Goal: Task Accomplishment & Management: Use online tool/utility

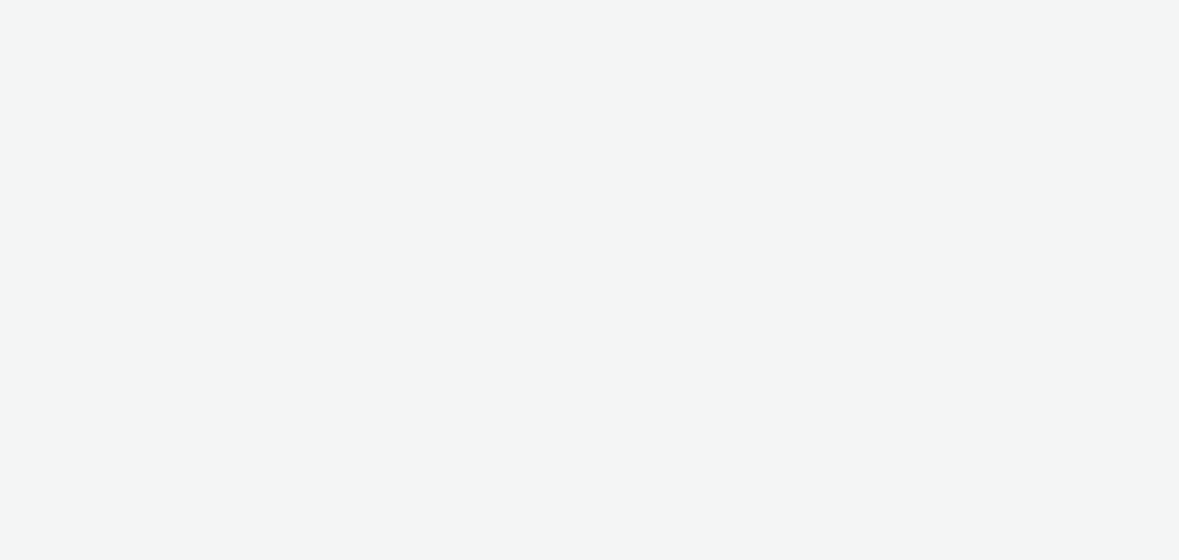
select select "a1548b1e-0fde-418e-992c-2e089afb3761"
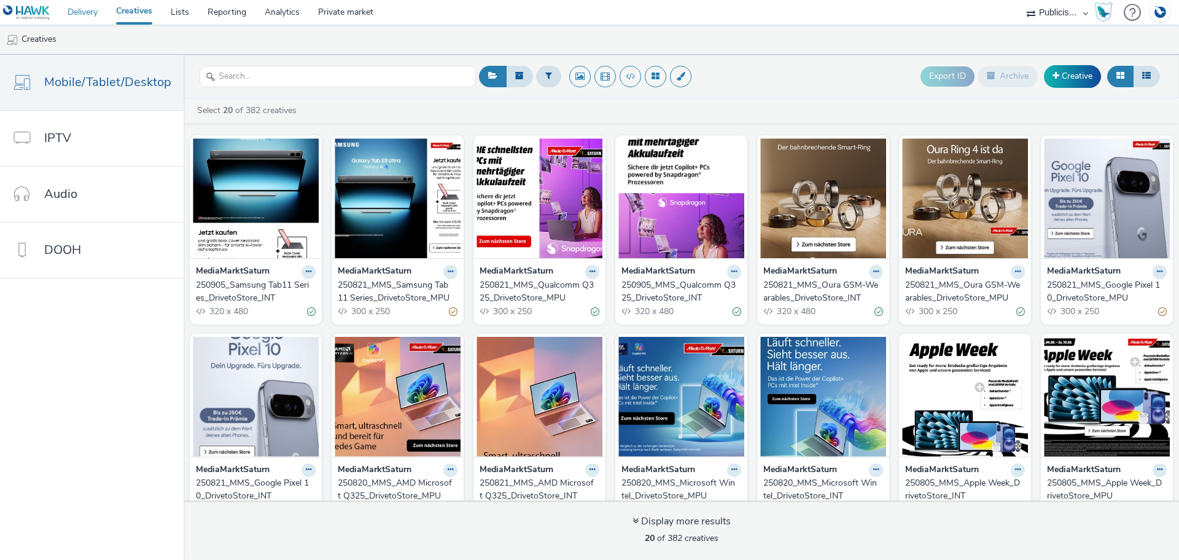
click at [84, 10] on link "Delivery" at bounding box center [82, 12] width 49 height 25
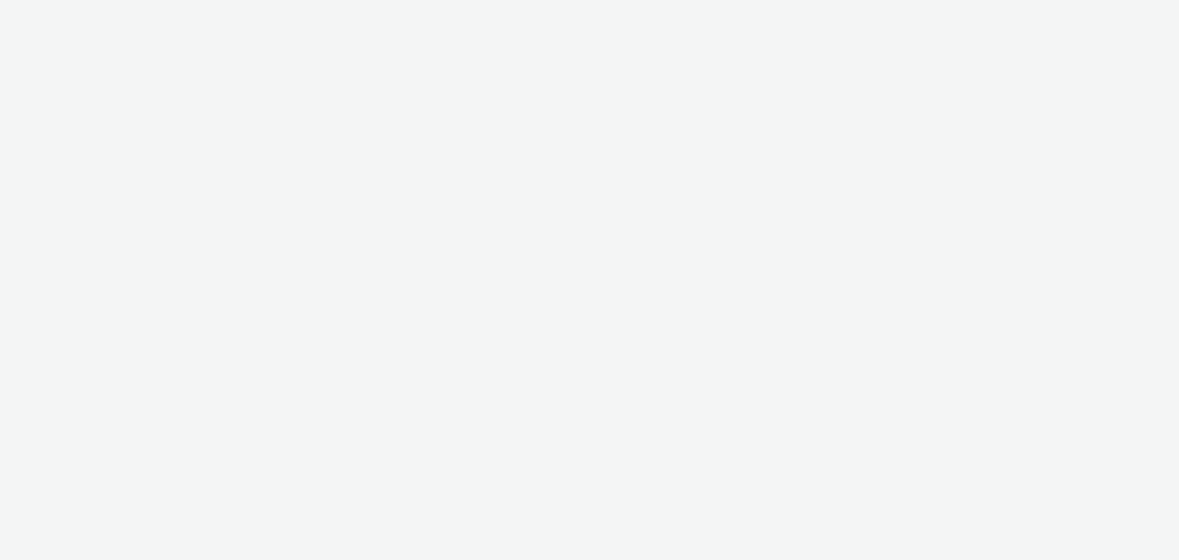
select select "a1548b1e-0fde-418e-992c-2e089afb3761"
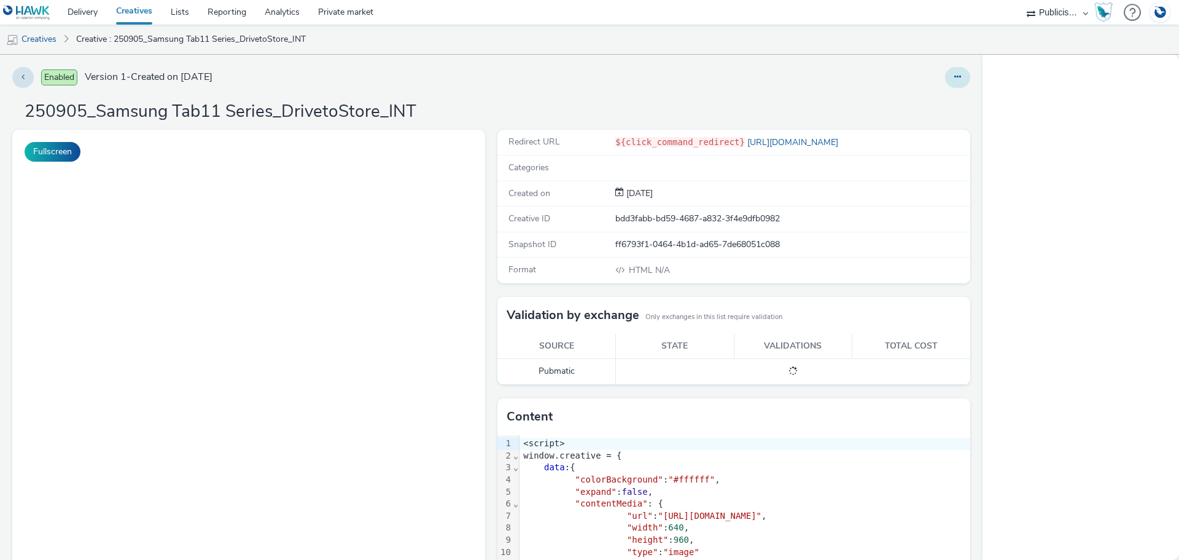
click at [945, 77] on button at bounding box center [957, 77] width 25 height 21
click at [908, 127] on link "Duplicate" at bounding box center [924, 126] width 92 height 25
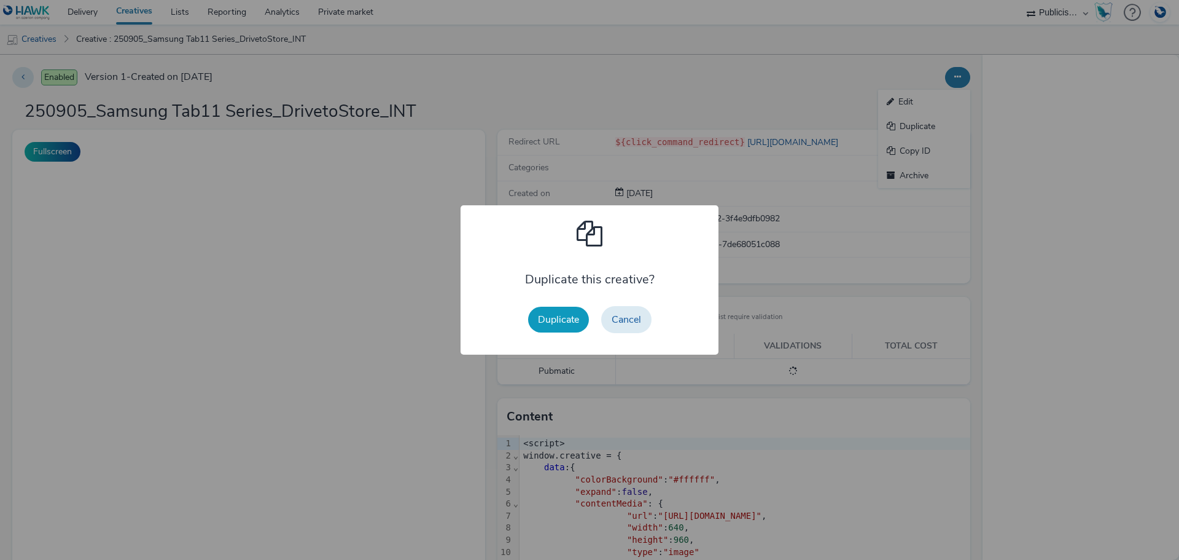
click at [556, 325] on button "Duplicate" at bounding box center [558, 319] width 61 height 26
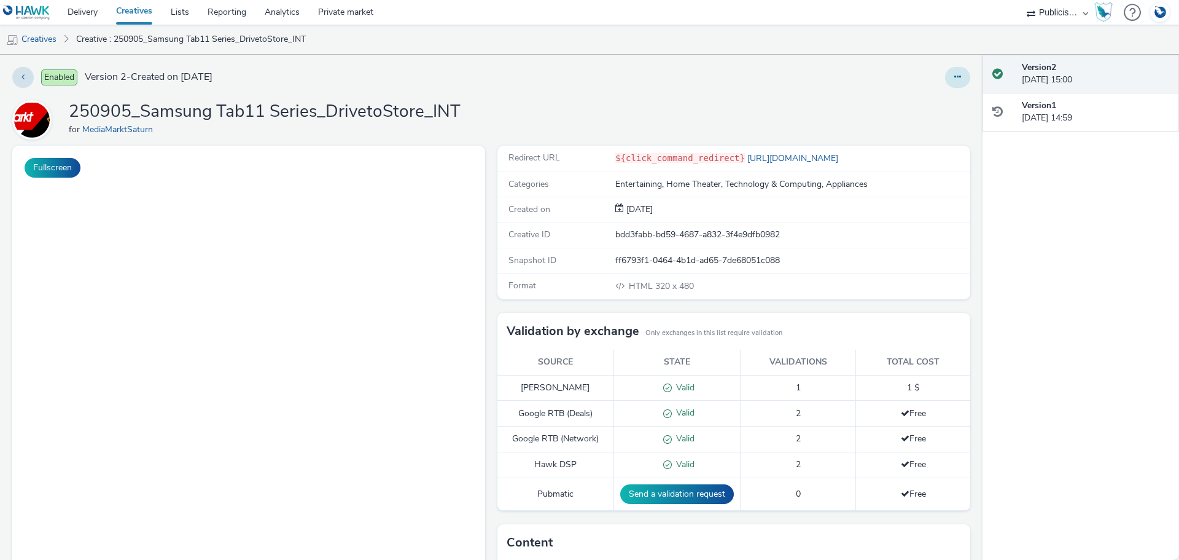
click at [954, 79] on button at bounding box center [957, 77] width 25 height 21
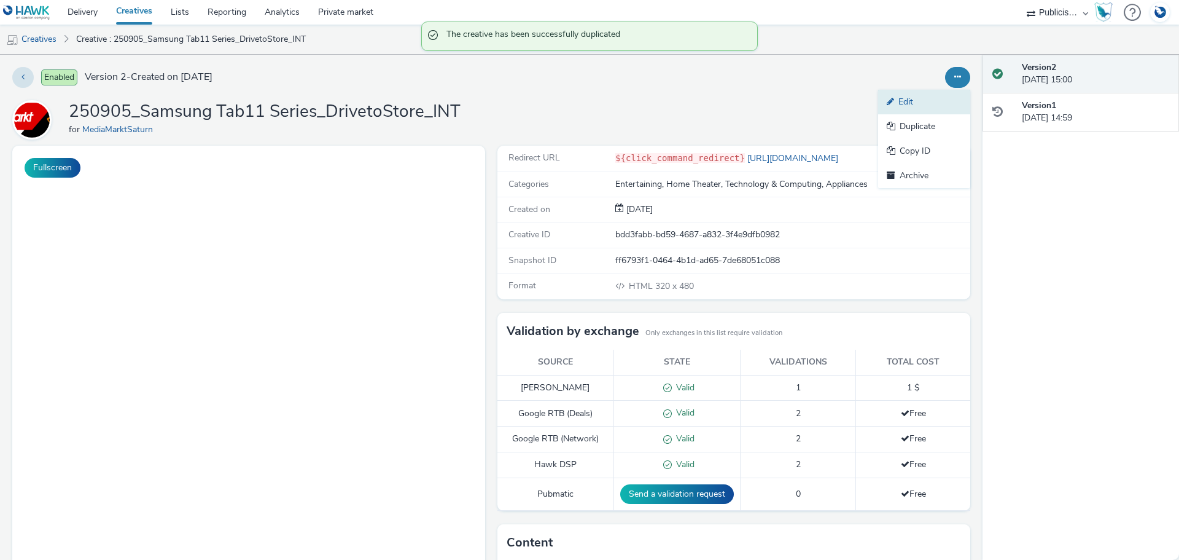
click at [924, 101] on link "Edit" at bounding box center [924, 102] width 92 height 25
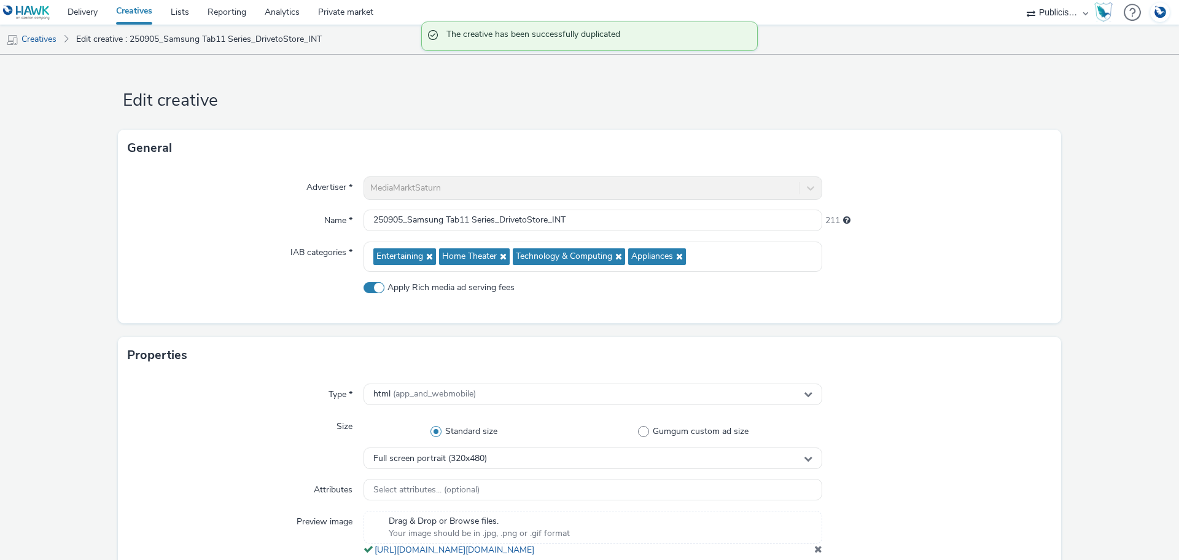
type input "250905_Samsung Tab11 Series_DrivetoStore_INT"
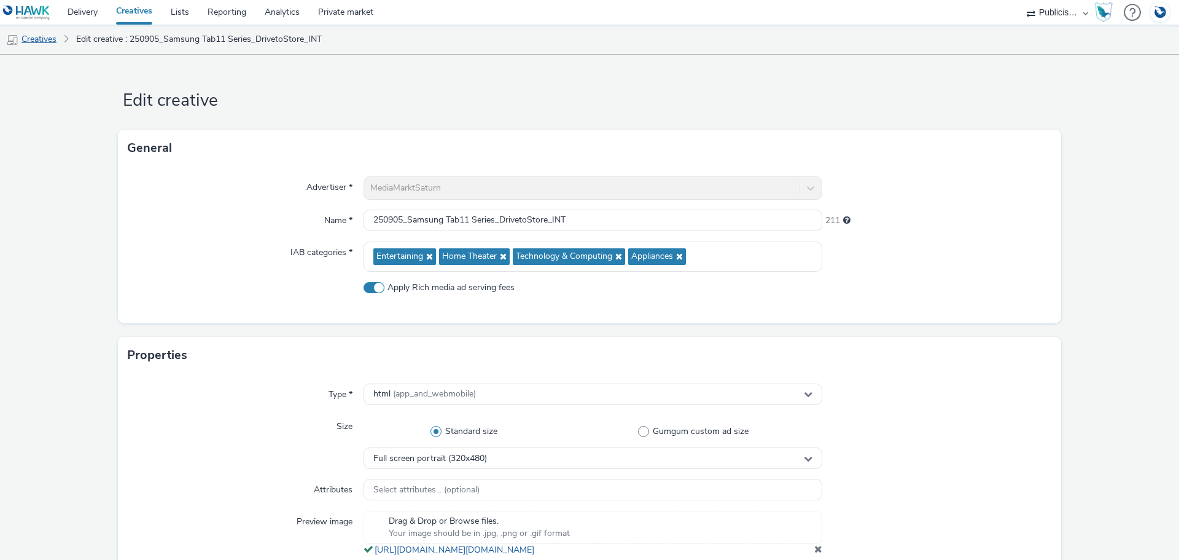
click at [49, 40] on link "Creatives" at bounding box center [31, 39] width 63 height 29
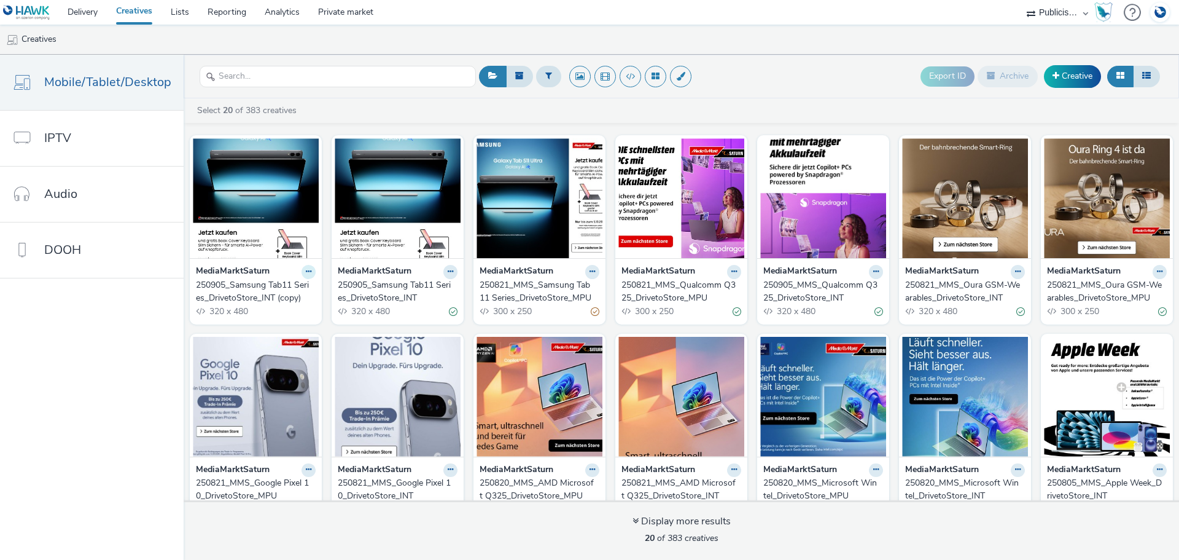
click at [308, 272] on button at bounding box center [309, 272] width 14 height 14
click at [271, 286] on link "Edit" at bounding box center [270, 293] width 92 height 25
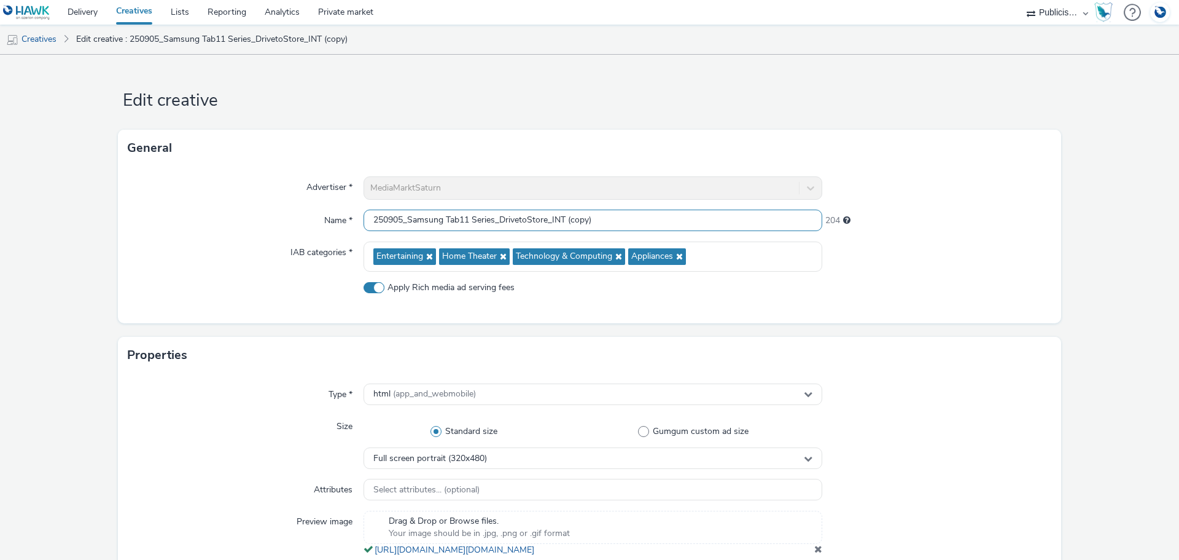
drag, startPoint x: 612, startPoint y: 218, endPoint x: 565, endPoint y: 222, distance: 46.9
click at [565, 222] on input "250905_Samsung Tab11 Series_DrivetoStore_INT (copy)" at bounding box center [593, 219] width 459 height 21
drag, startPoint x: 493, startPoint y: 220, endPoint x: 408, endPoint y: 217, distance: 85.4
click at [408, 217] on input "250905_Samsung Tab11 Series_DrivetoStore_INT" at bounding box center [593, 219] width 459 height 21
click at [400, 217] on input "250905_Samsung Tab11 Series_DrivetoStore_INT" at bounding box center [593, 219] width 459 height 21
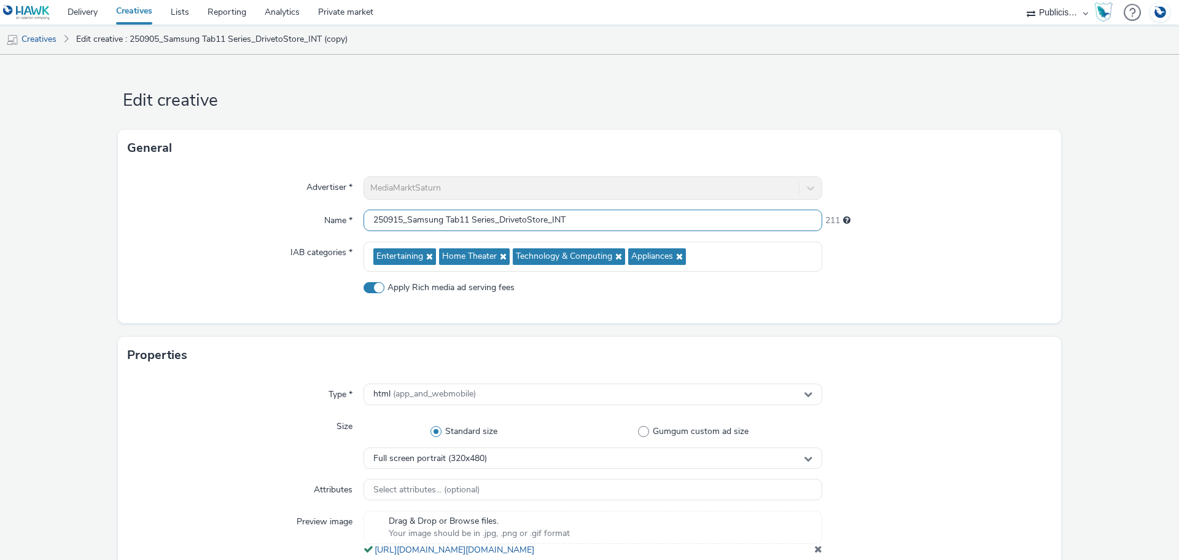
drag, startPoint x: 493, startPoint y: 219, endPoint x: 406, endPoint y: 217, distance: 86.6
click at [406, 217] on input "250915_Samsung Tab11 Series_DrivetoStore_INT" at bounding box center [593, 219] width 459 height 21
type input "250915_Qualcomm Brandweek_DrivetoStore_INT"
drag, startPoint x: 972, startPoint y: 158, endPoint x: 935, endPoint y: 214, distance: 67.8
click at [973, 158] on div "General" at bounding box center [589, 148] width 943 height 37
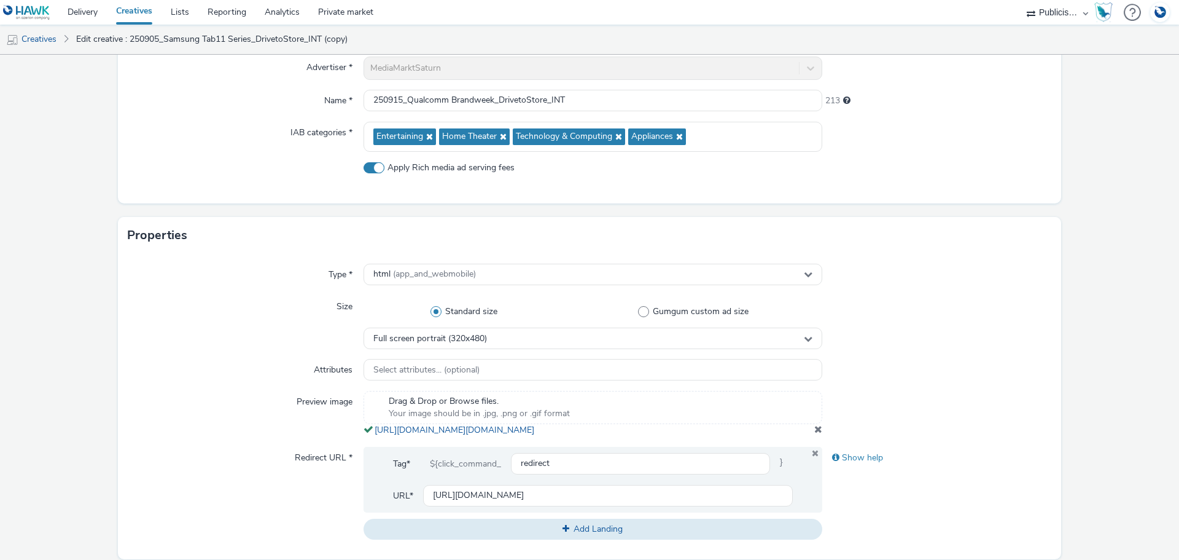
scroll to position [123, 0]
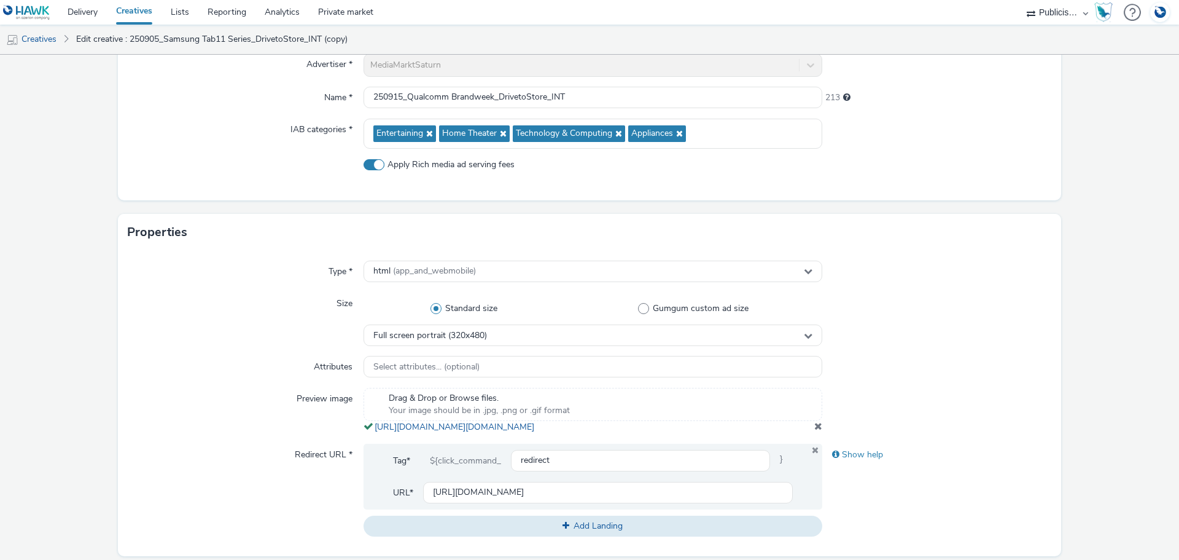
click at [814, 431] on span at bounding box center [818, 426] width 8 height 10
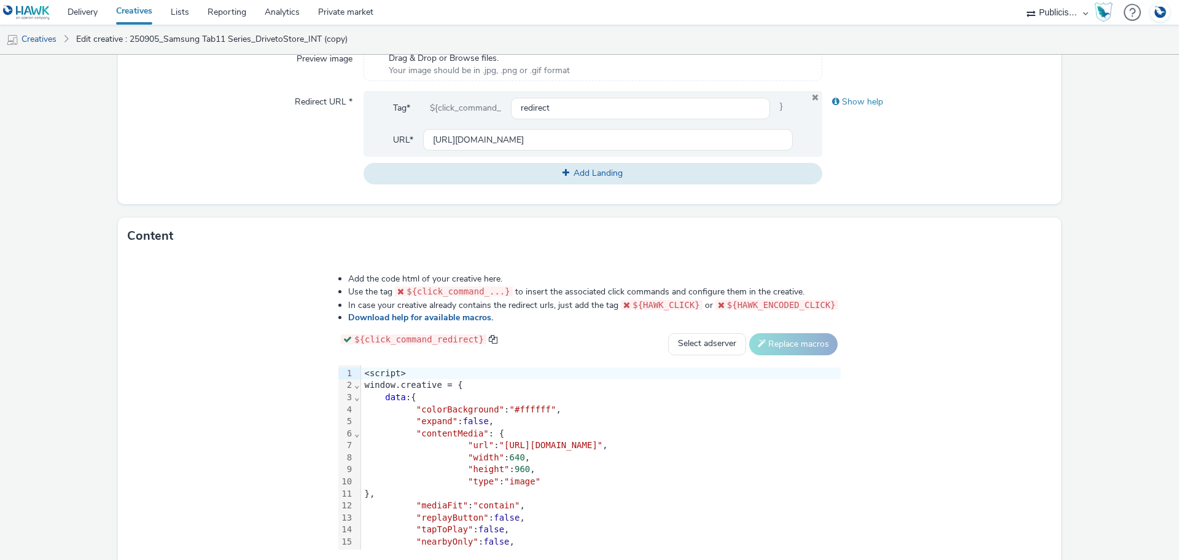
scroll to position [534, 0]
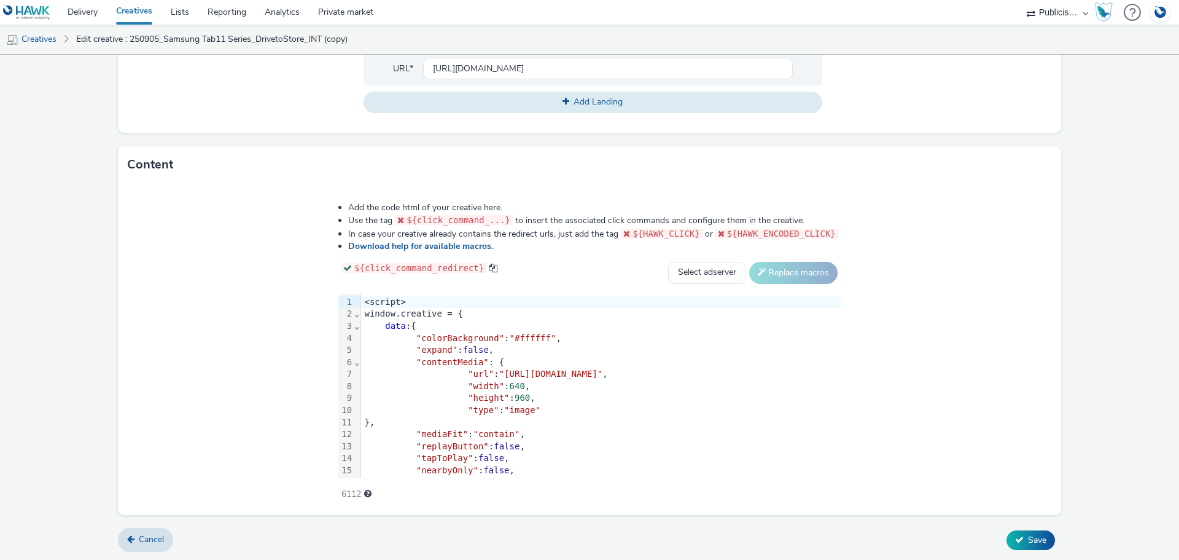
click at [361, 376] on div ""url" : "[URL][DOMAIN_NAME]" ," at bounding box center [601, 374] width 480 height 12
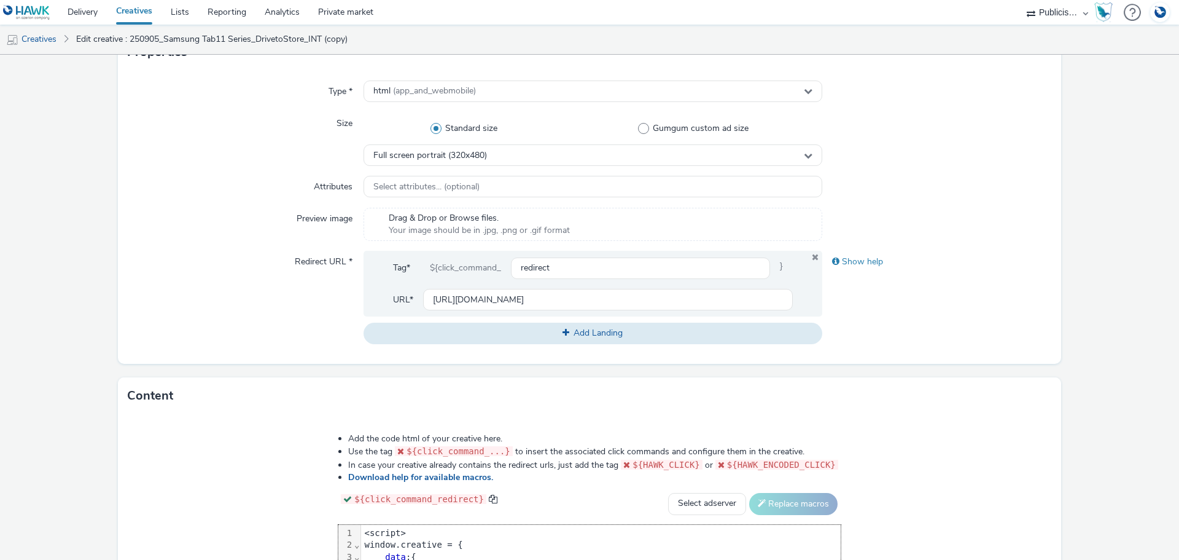
scroll to position [288, 0]
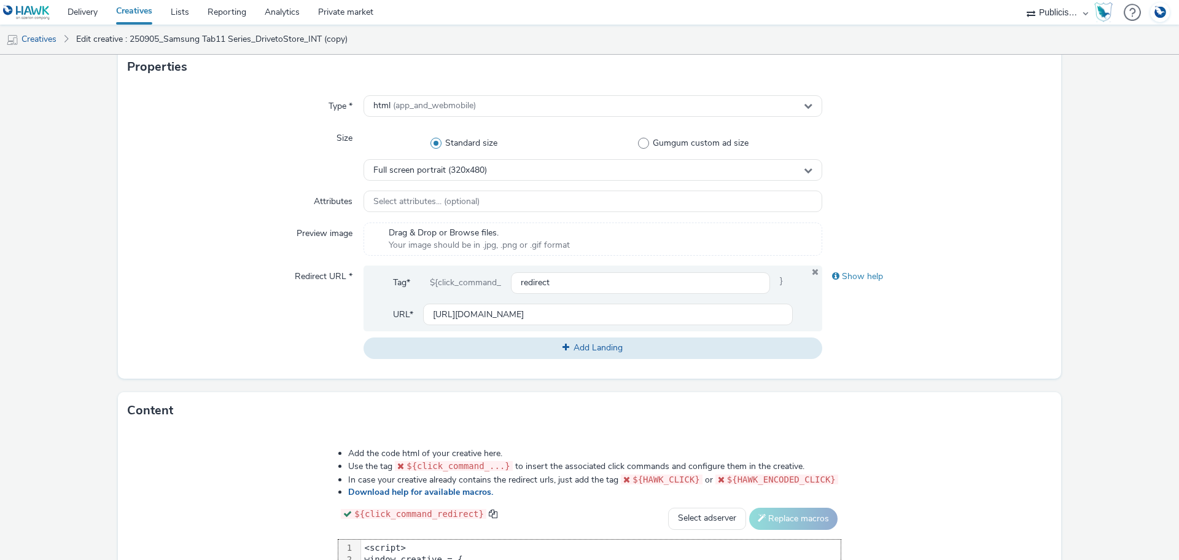
click at [402, 229] on span "Drag & Drop or Browse files." at bounding box center [479, 233] width 181 height 12
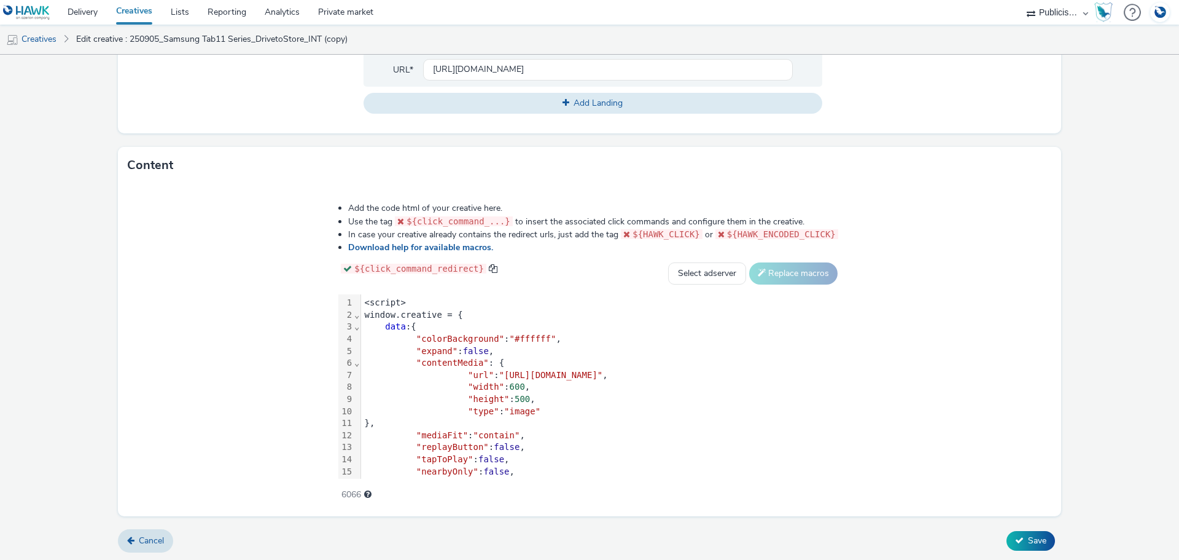
scroll to position [551, 0]
click at [1035, 545] on button "Save" at bounding box center [1031, 540] width 49 height 20
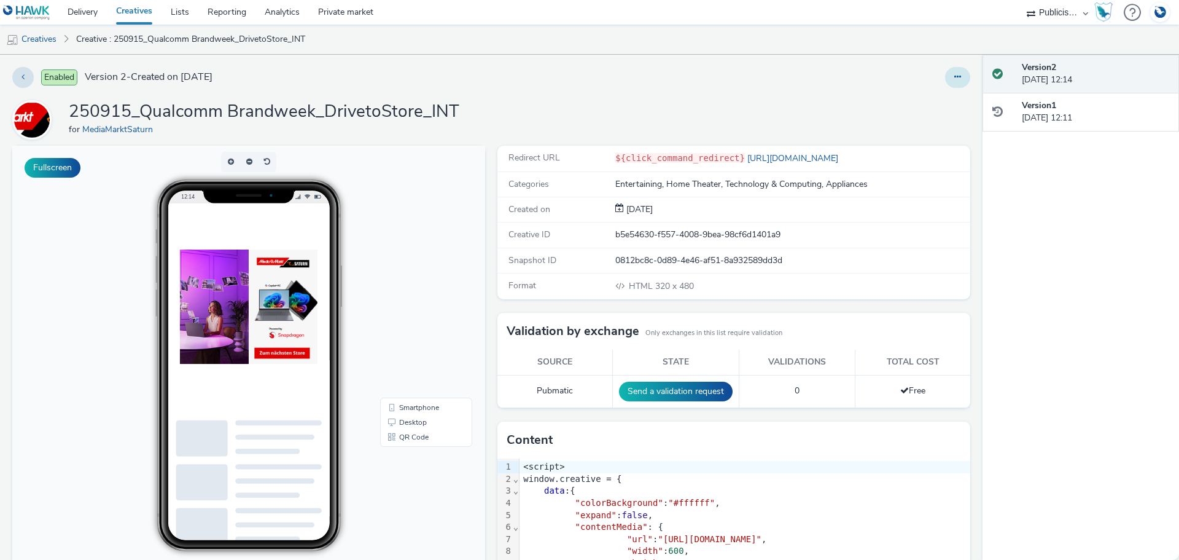
click at [945, 77] on button at bounding box center [957, 77] width 25 height 21
click at [917, 108] on link "Edit" at bounding box center [924, 102] width 92 height 25
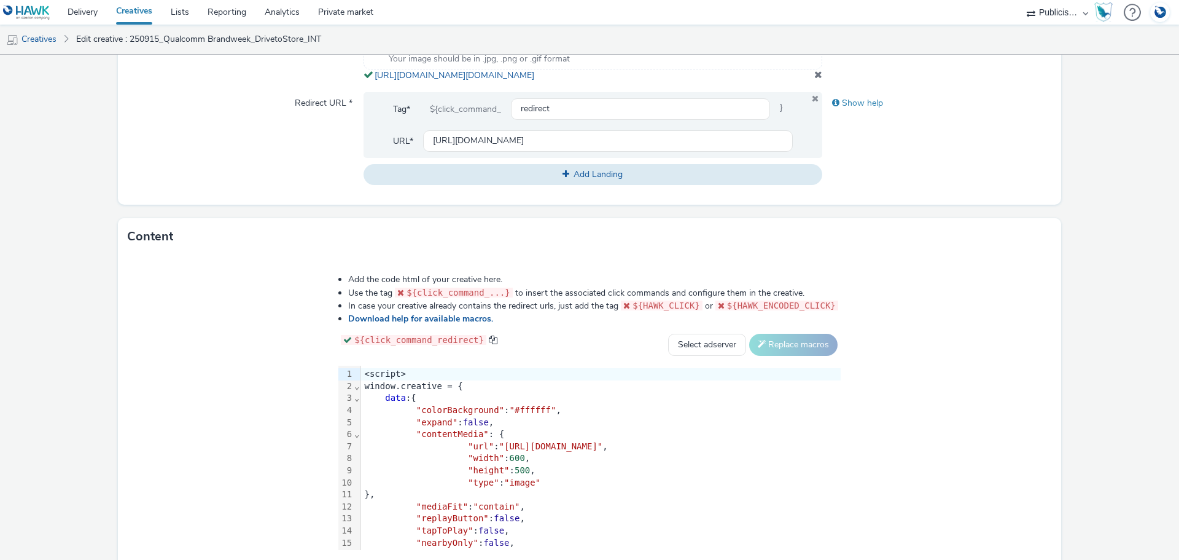
scroll to position [558, 0]
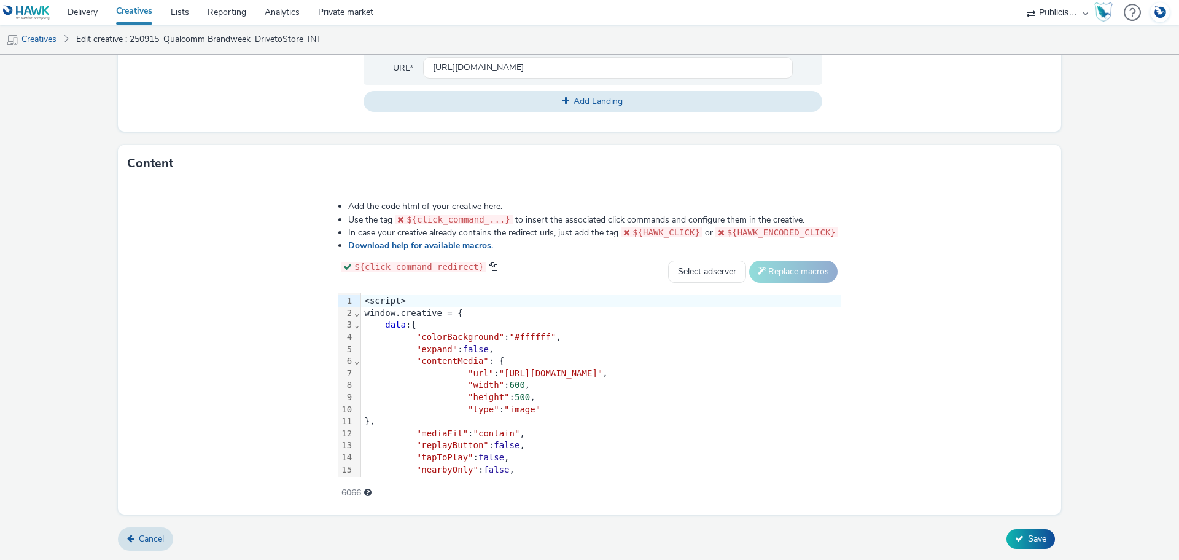
click at [491, 355] on div ""contentMedia" : {" at bounding box center [601, 361] width 480 height 12
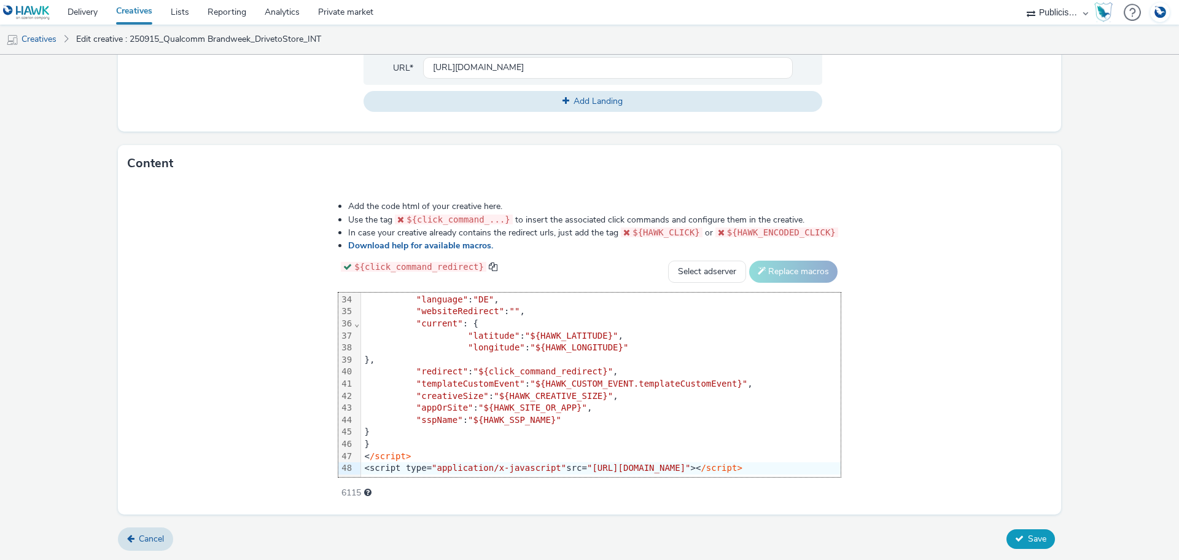
click at [1039, 534] on button "Save" at bounding box center [1031, 539] width 49 height 20
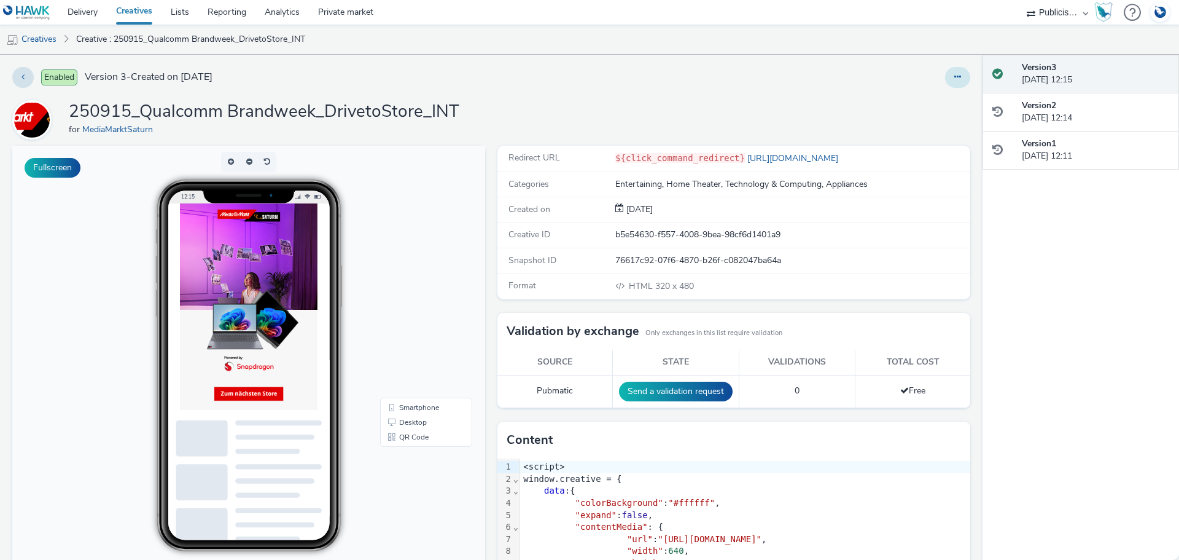
drag, startPoint x: 954, startPoint y: 76, endPoint x: 951, endPoint y: 83, distance: 8.0
click at [954, 77] on button at bounding box center [957, 77] width 25 height 21
click at [927, 119] on link "Duplicate" at bounding box center [924, 126] width 92 height 25
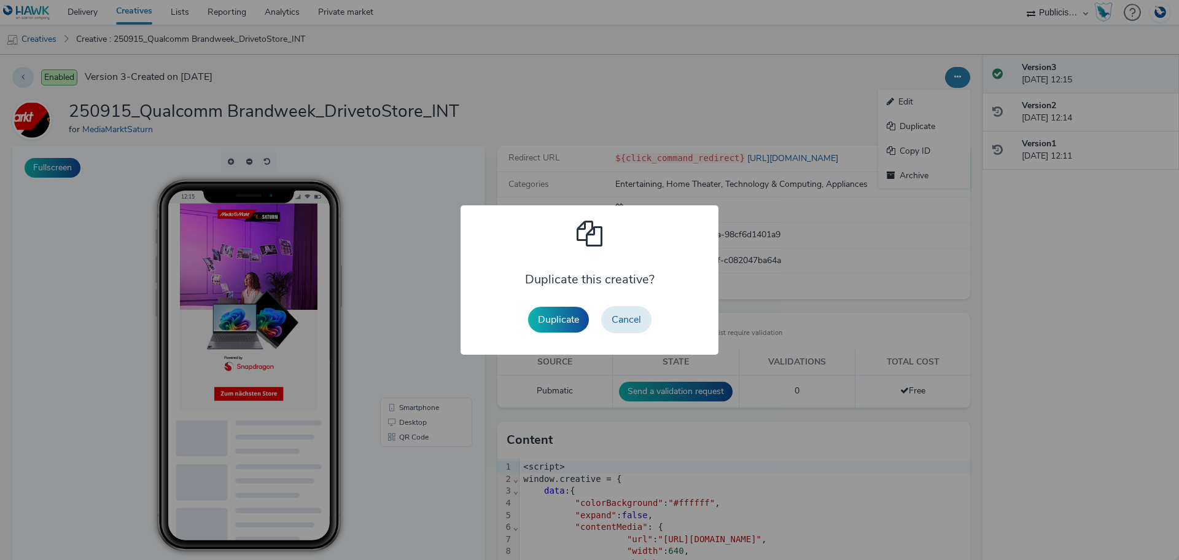
click at [571, 311] on button "Duplicate" at bounding box center [558, 319] width 61 height 26
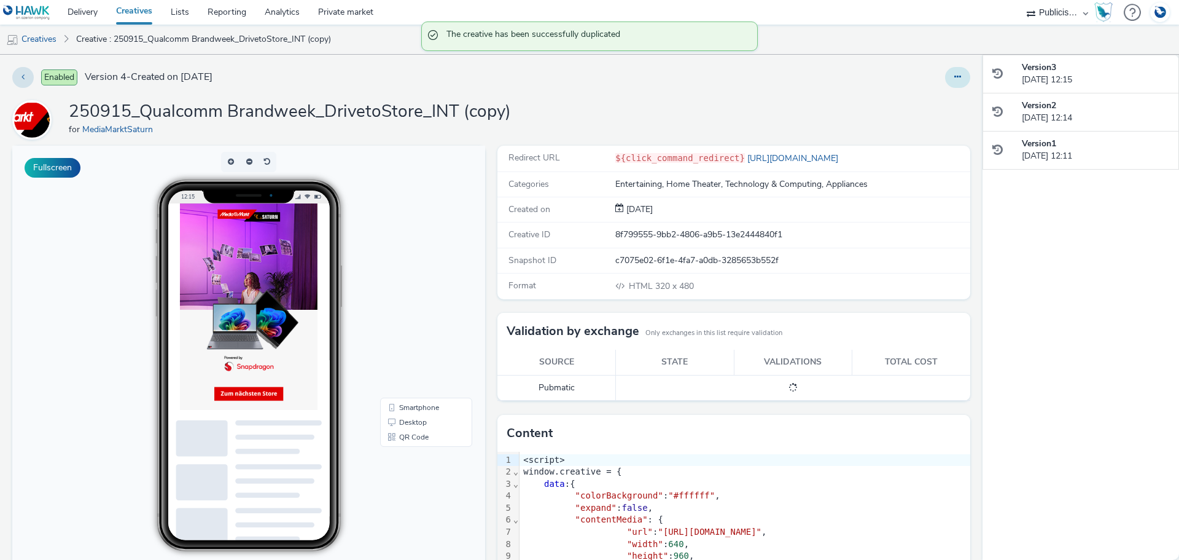
click at [954, 80] on icon at bounding box center [957, 76] width 7 height 9
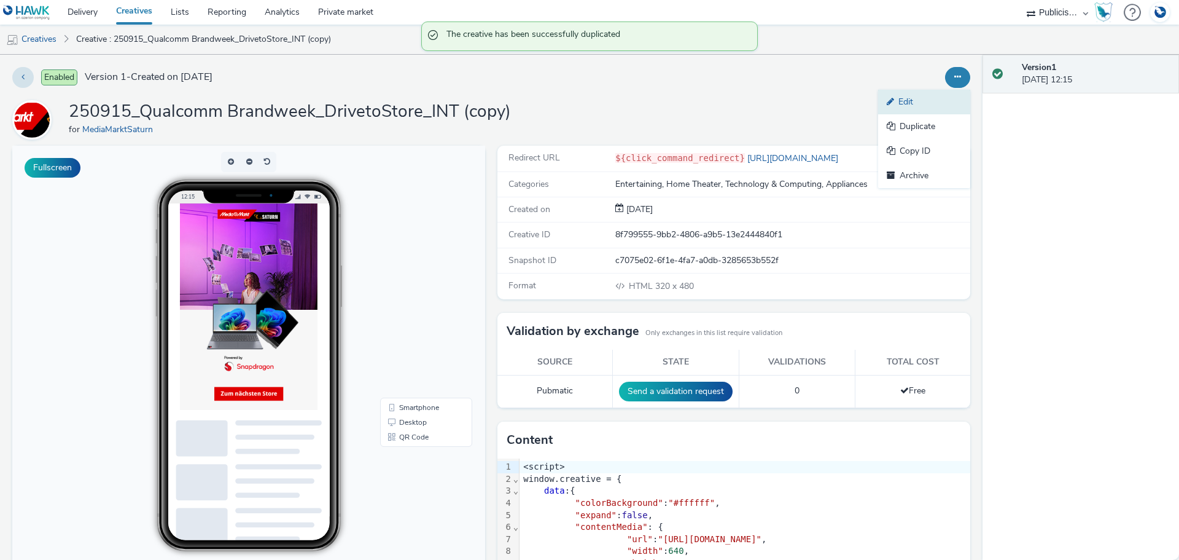
click at [932, 104] on link "Edit" at bounding box center [924, 102] width 92 height 25
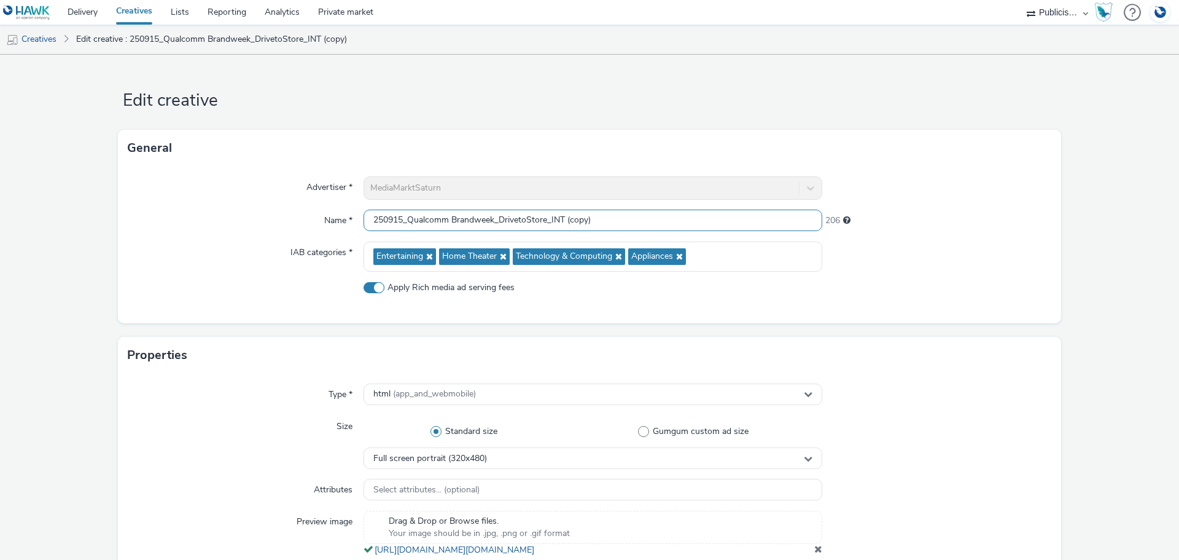
drag, startPoint x: 610, startPoint y: 223, endPoint x: 548, endPoint y: 225, distance: 62.7
click at [551, 224] on input "250915_Qualcomm Brandweek_DrivetoStore_INT (copy)" at bounding box center [593, 219] width 459 height 21
type input "250915_Qualcomm Brandweek_DrivetoStore_MPU"
click at [912, 216] on div "213" at bounding box center [937, 217] width 230 height 17
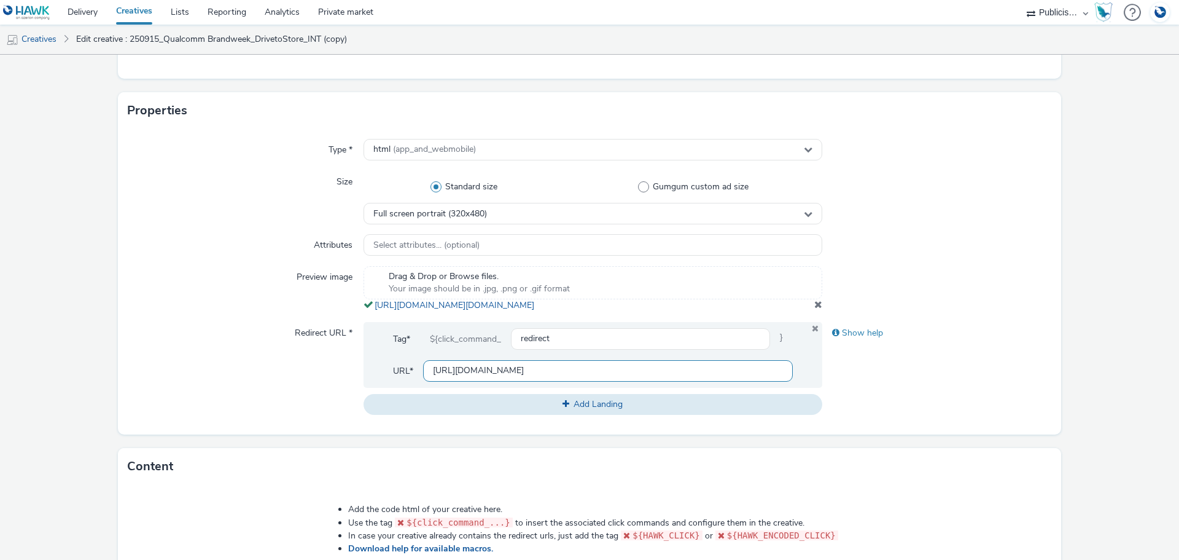
scroll to position [246, 0]
click at [814, 308] on span at bounding box center [818, 303] width 8 height 10
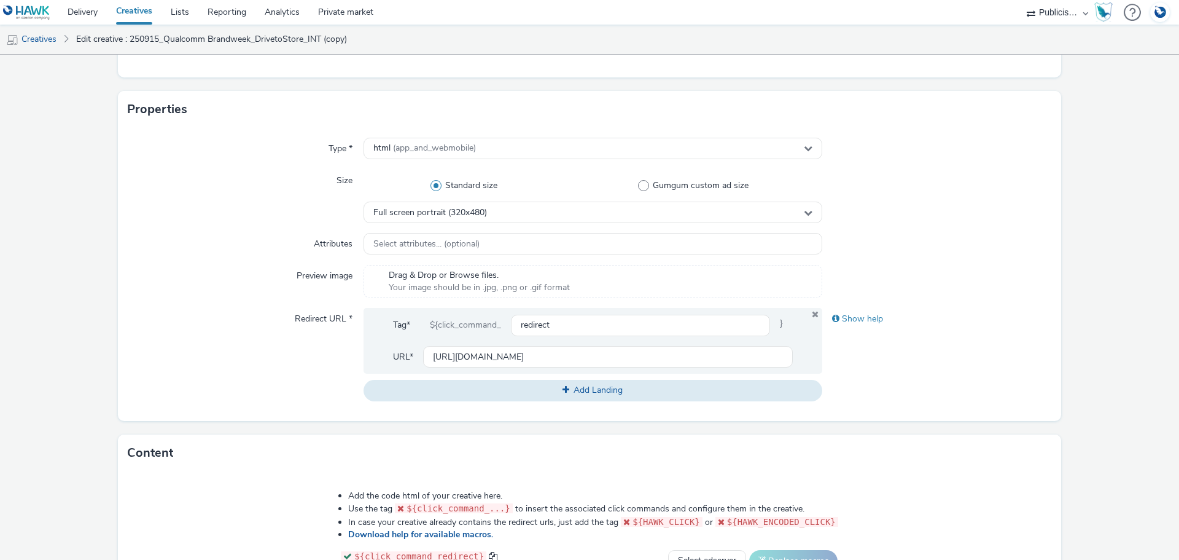
click at [497, 291] on span "Your image should be in .jpg, .png or .gif format" at bounding box center [479, 287] width 181 height 12
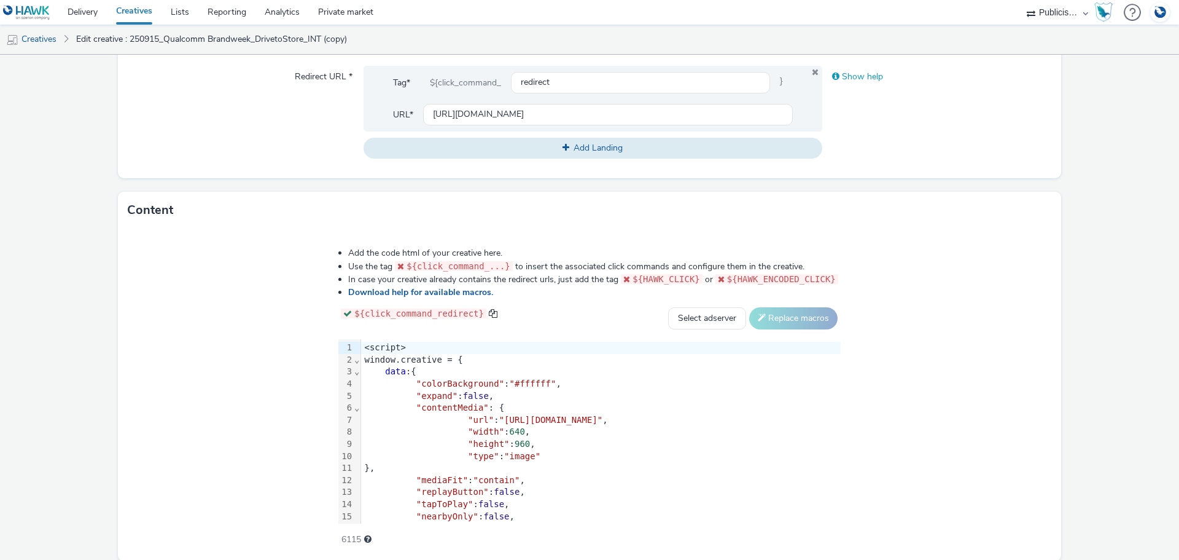
scroll to position [551, 0]
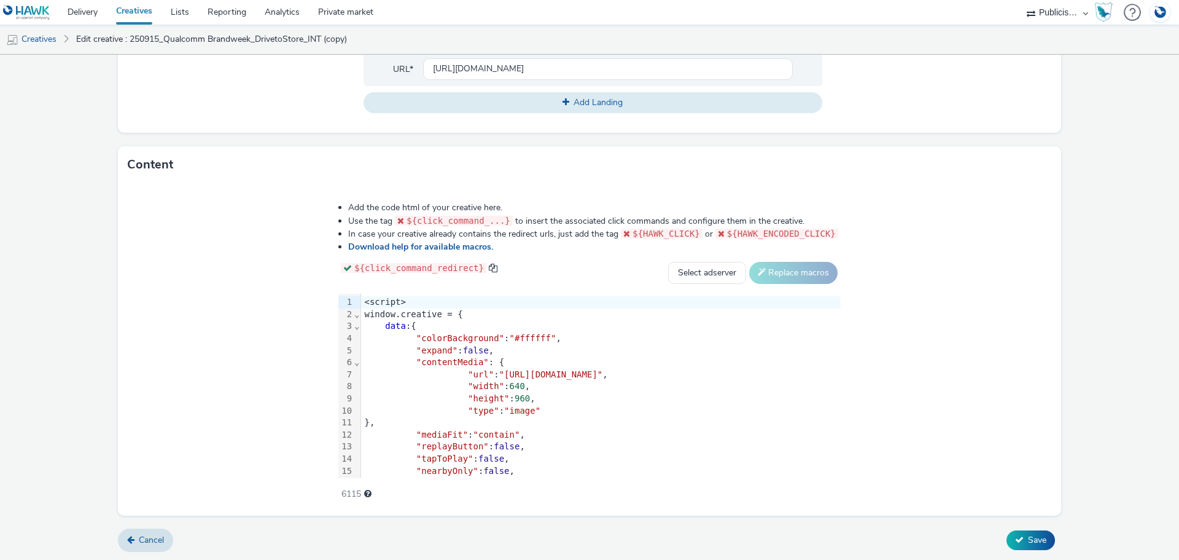
click at [431, 405] on div ""type" : "image"" at bounding box center [601, 411] width 480 height 12
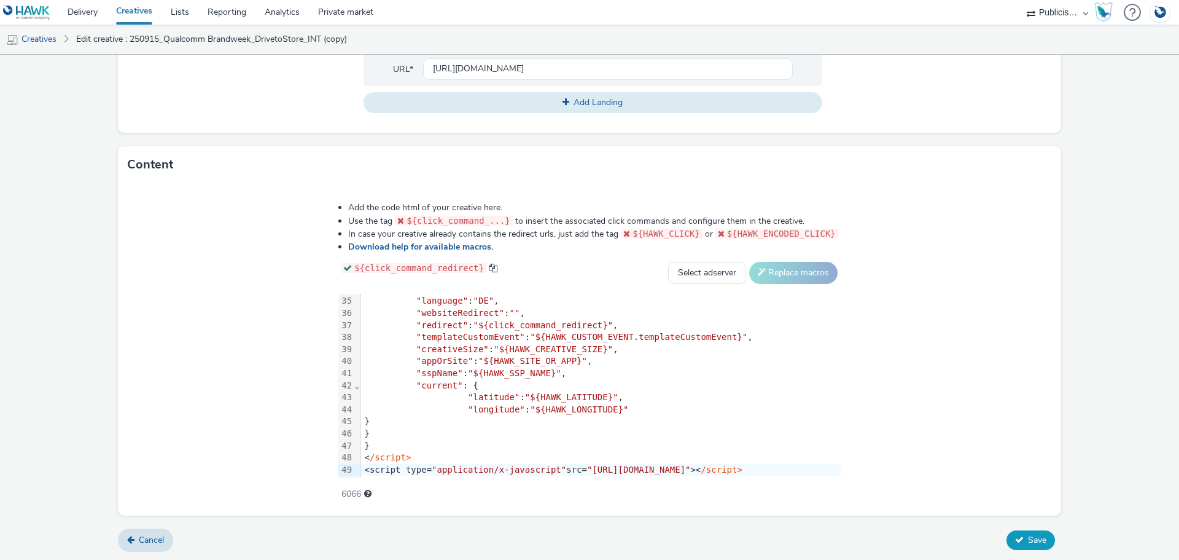
click at [1042, 532] on button "Save" at bounding box center [1031, 540] width 49 height 20
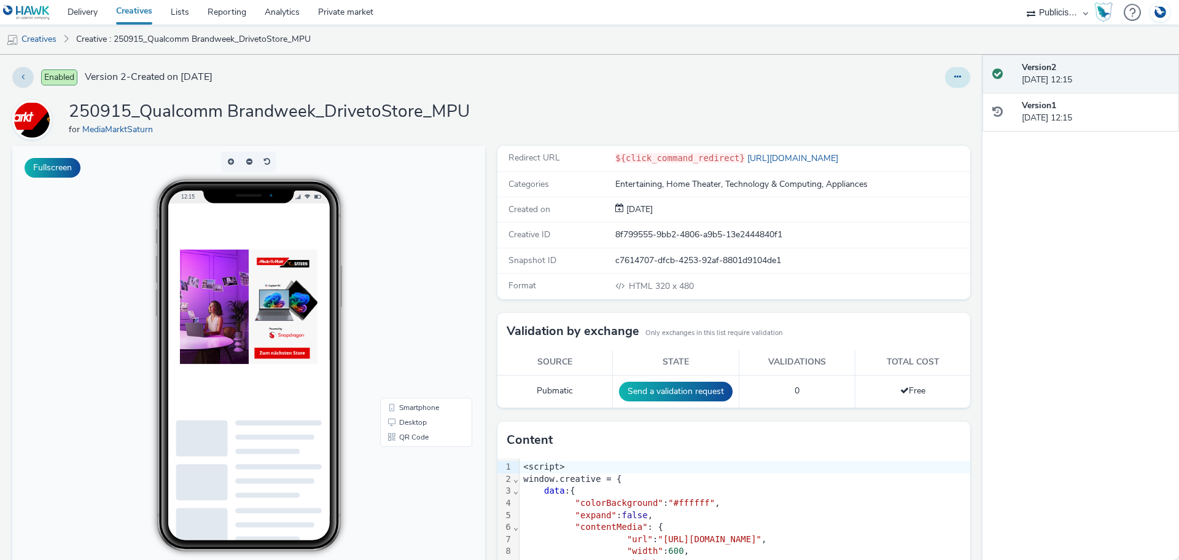
click at [953, 78] on button at bounding box center [957, 77] width 25 height 21
click at [906, 104] on link "Edit" at bounding box center [924, 102] width 92 height 25
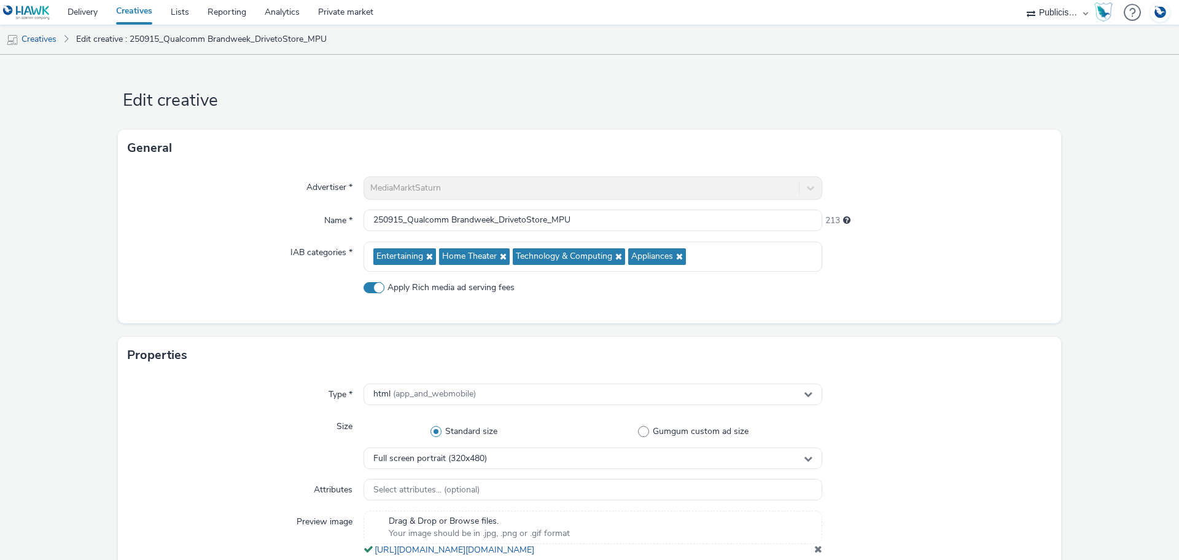
scroll to position [246, 0]
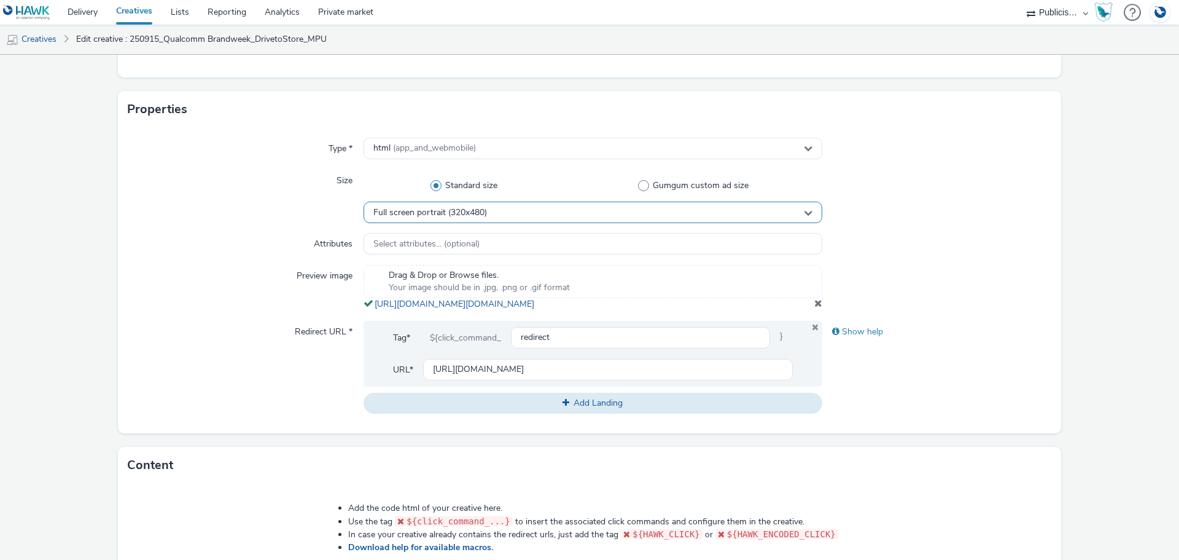
click at [452, 212] on span "Full screen portrait (320x480)" at bounding box center [430, 213] width 114 height 10
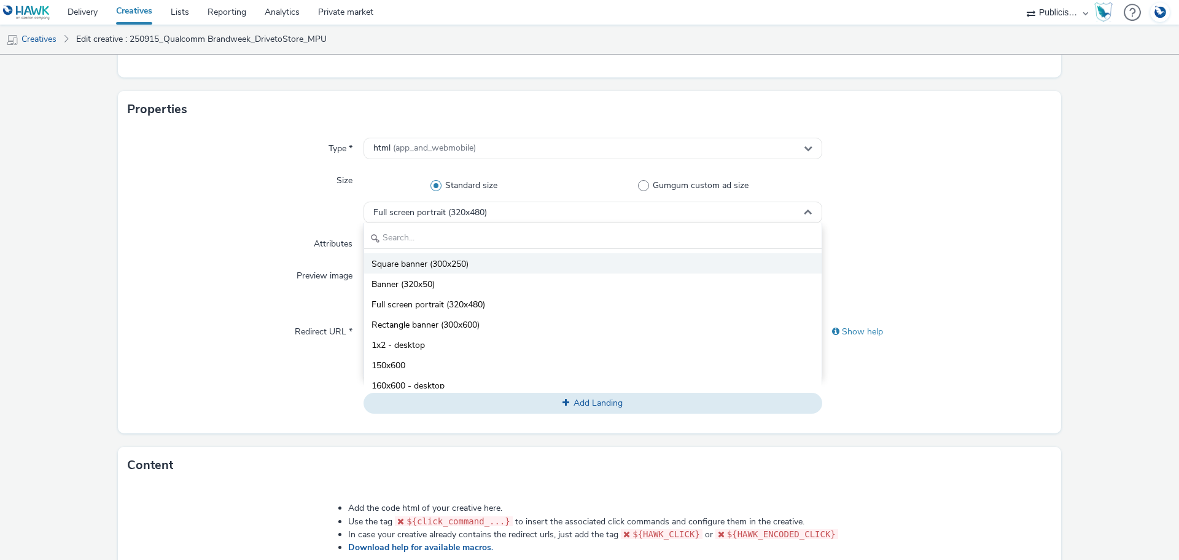
click at [456, 262] on span "Square banner (300x250)" at bounding box center [420, 264] width 97 height 12
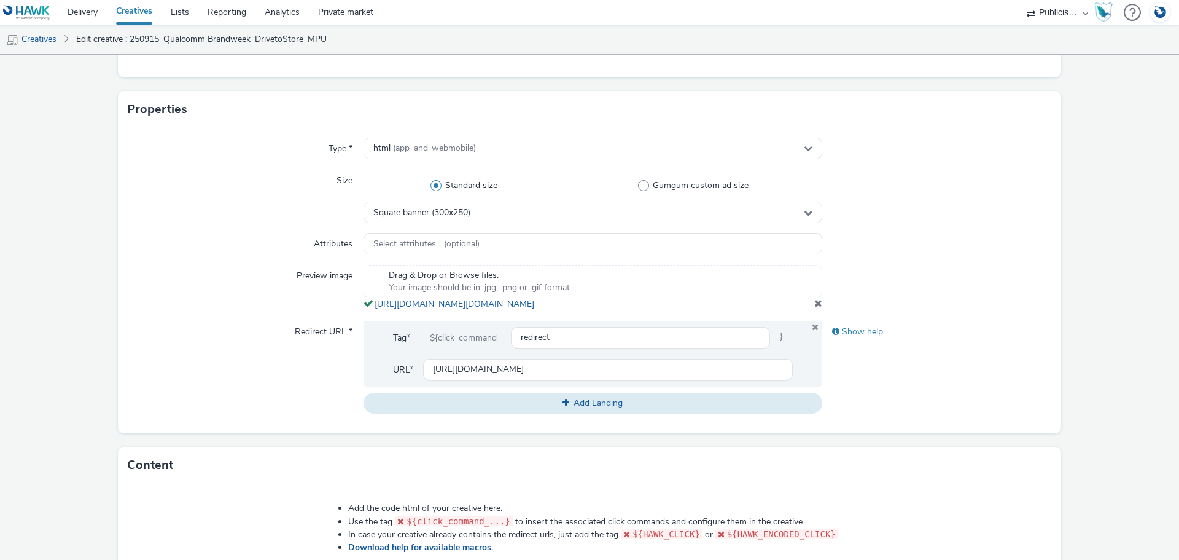
click at [887, 269] on div at bounding box center [937, 287] width 230 height 45
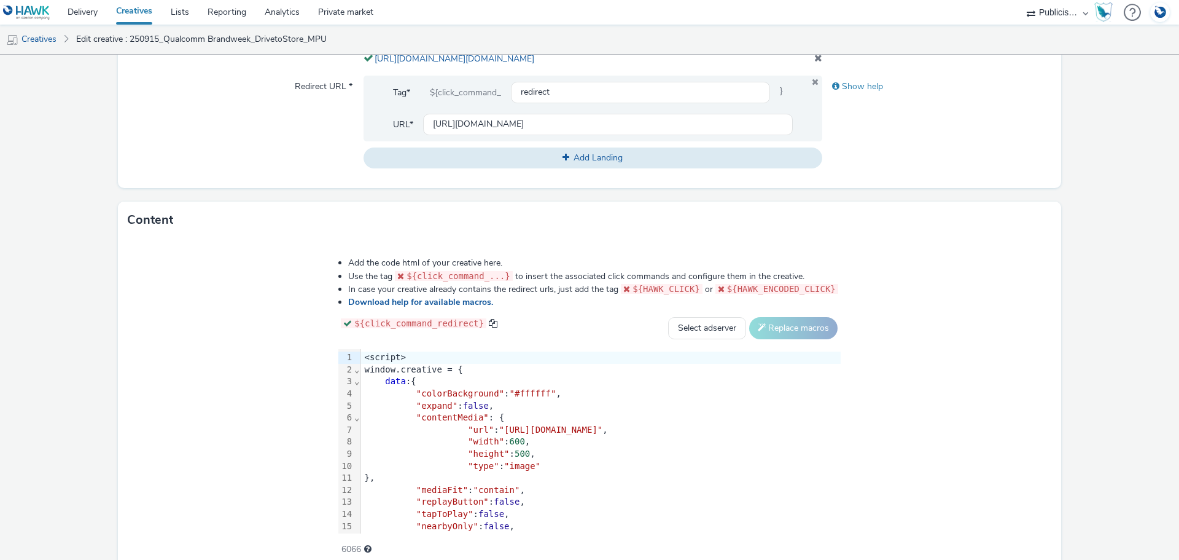
scroll to position [558, 0]
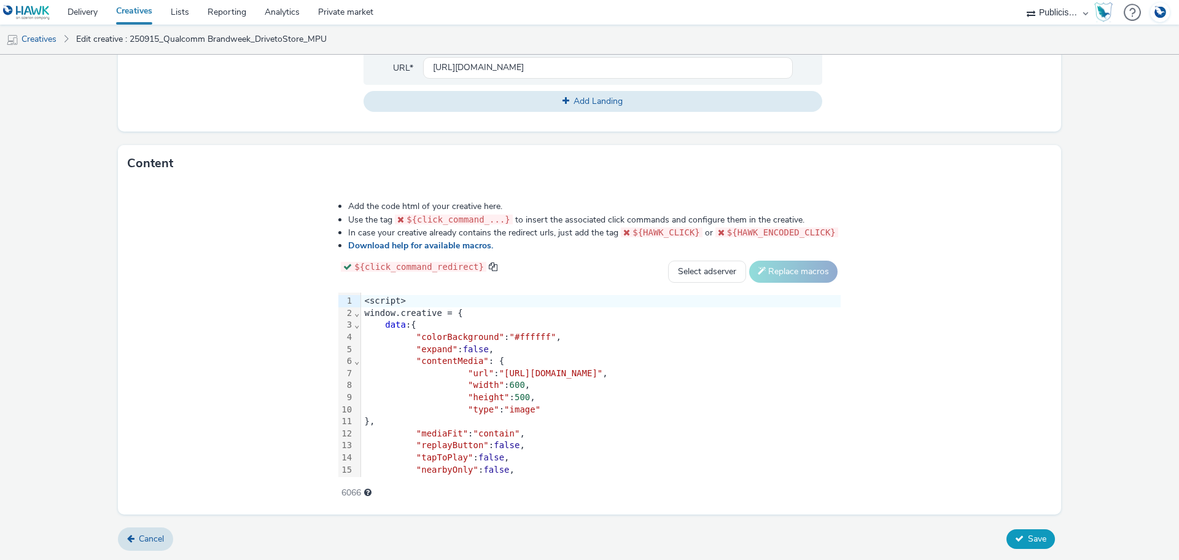
click at [1015, 536] on icon at bounding box center [1019, 538] width 9 height 9
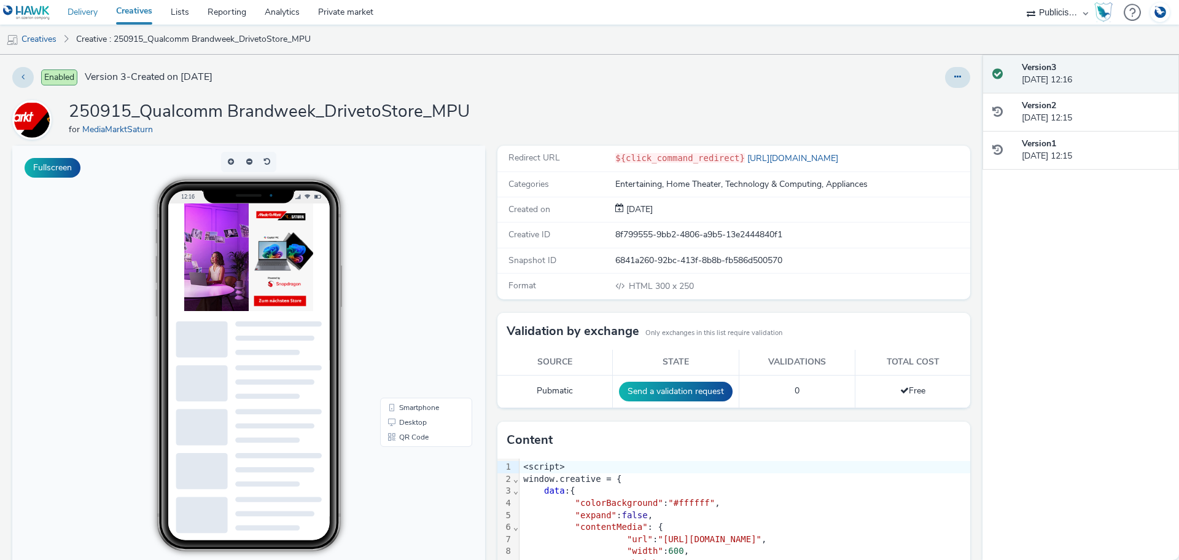
click at [79, 9] on link "Delivery" at bounding box center [82, 12] width 49 height 25
